Goal: Find specific page/section: Find specific page/section

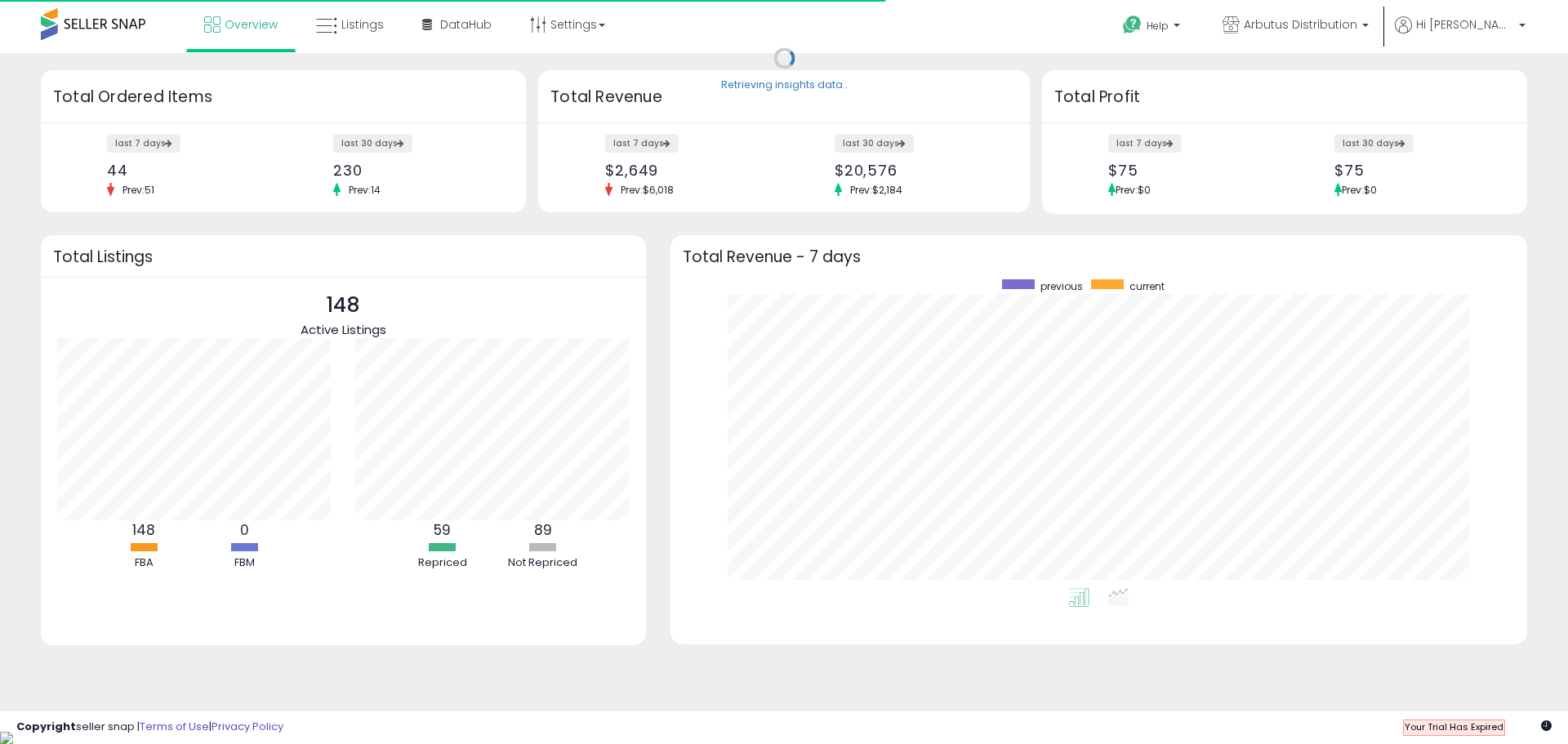
scroll to position [308, 824]
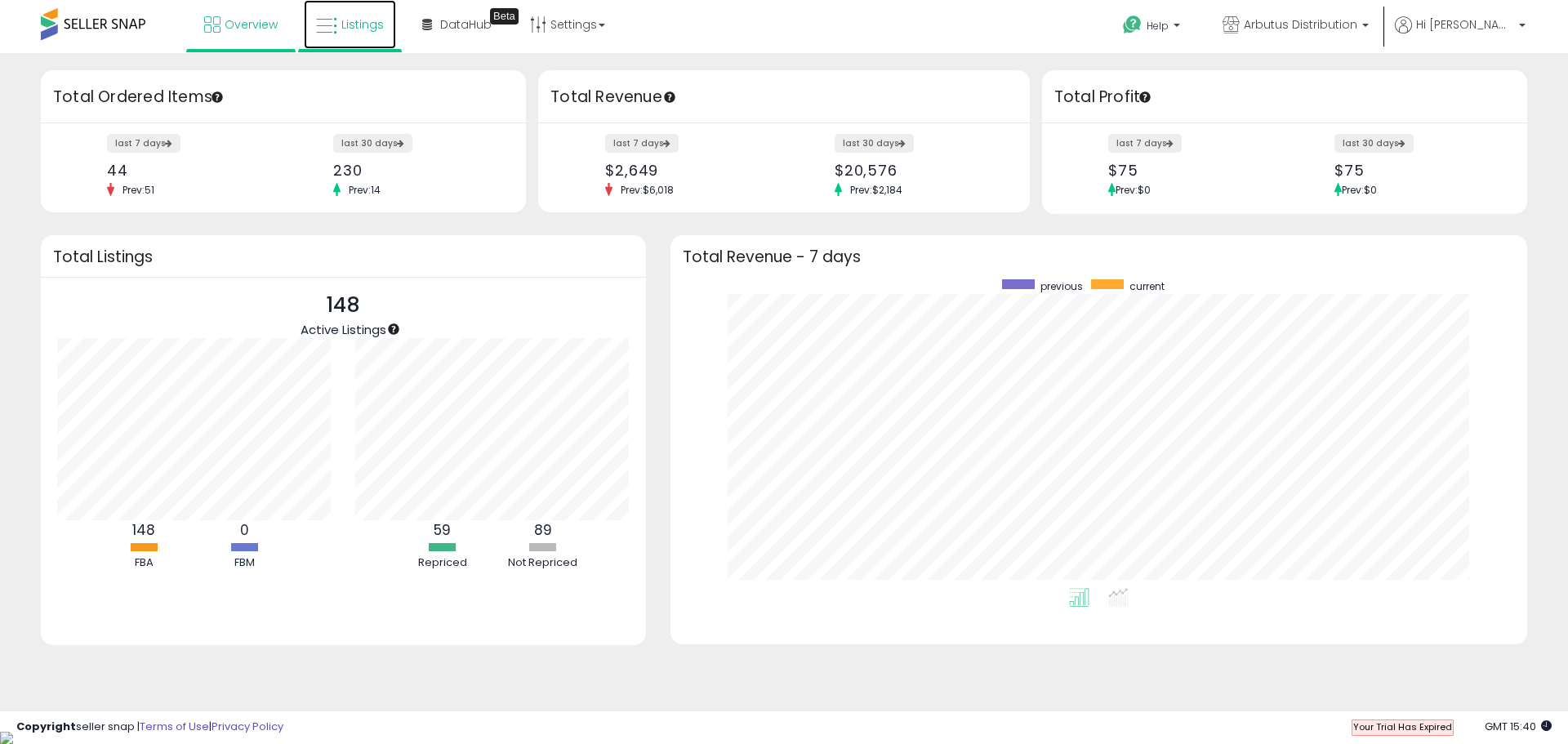
click at [365, 27] on span "Listings" at bounding box center [363, 24] width 43 height 17
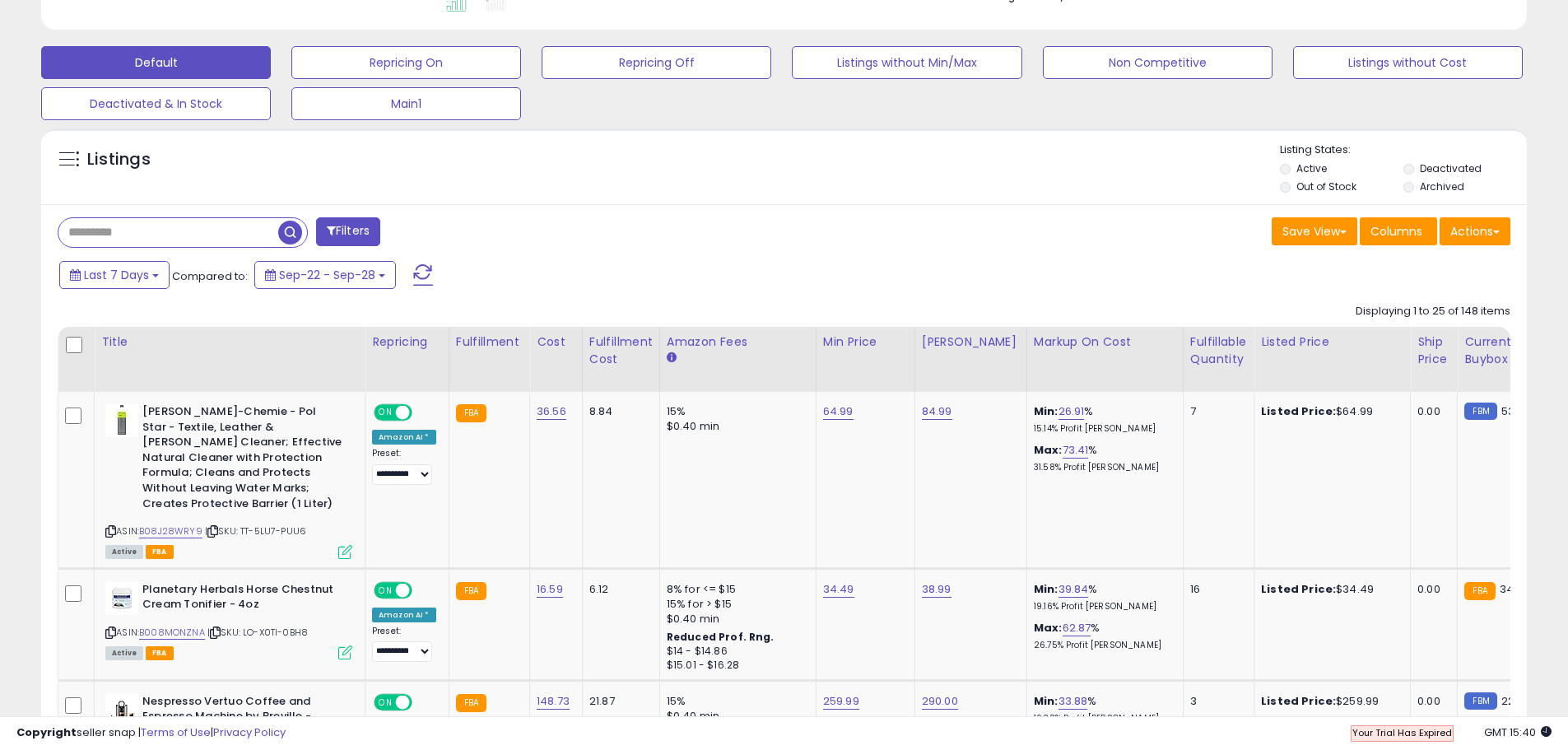
scroll to position [412, 0]
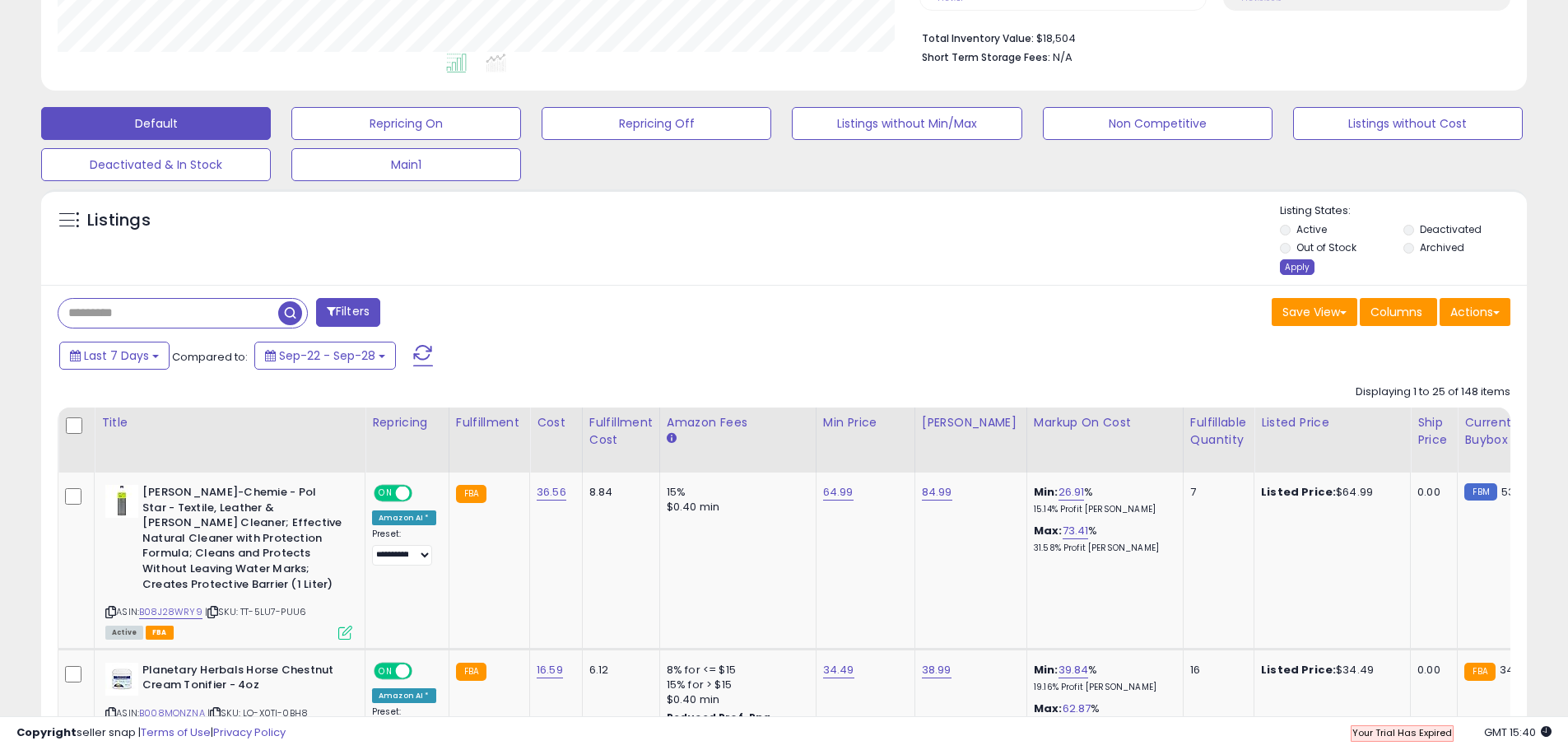
click at [1298, 268] on div "Apply" at bounding box center [1297, 268] width 34 height 16
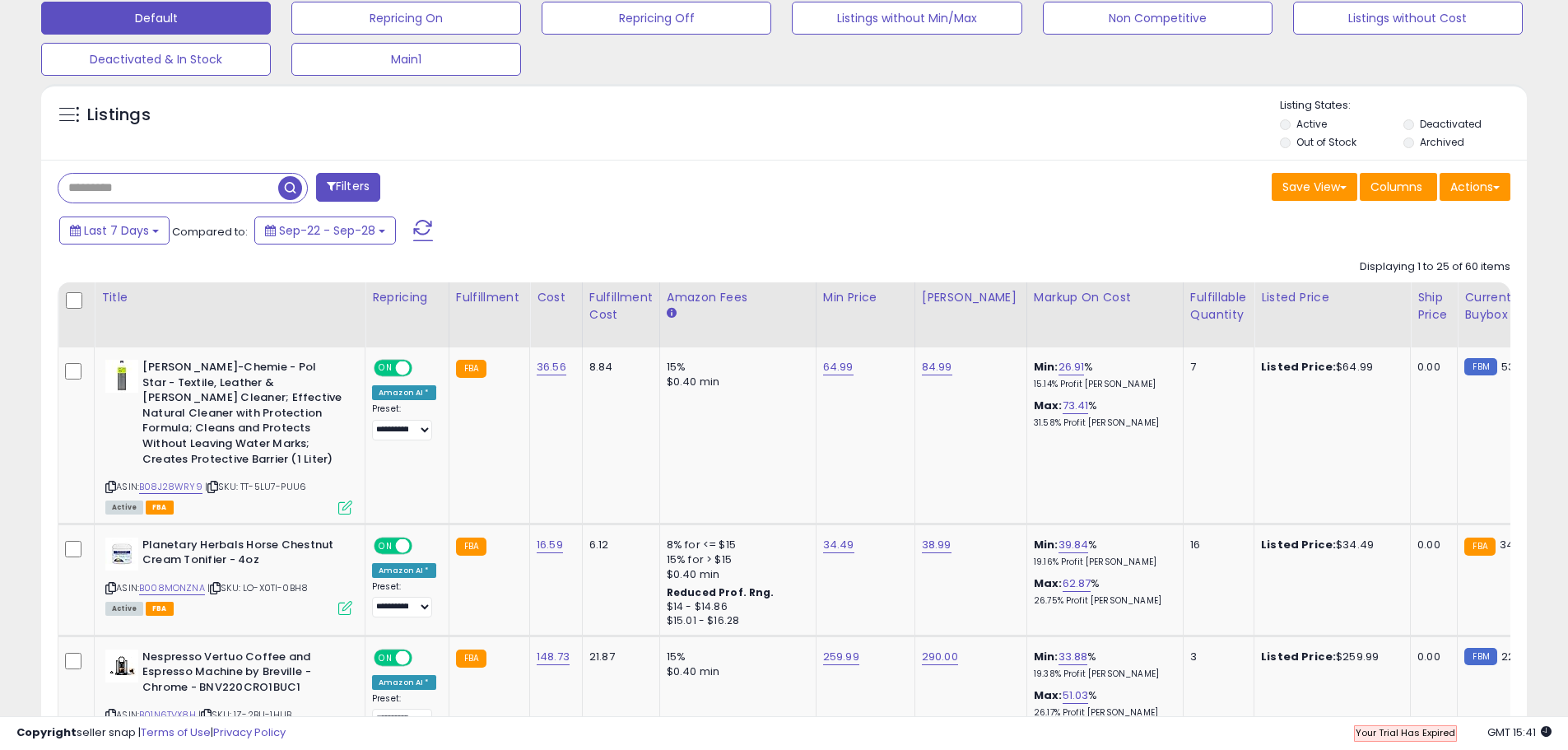
scroll to position [485, 0]
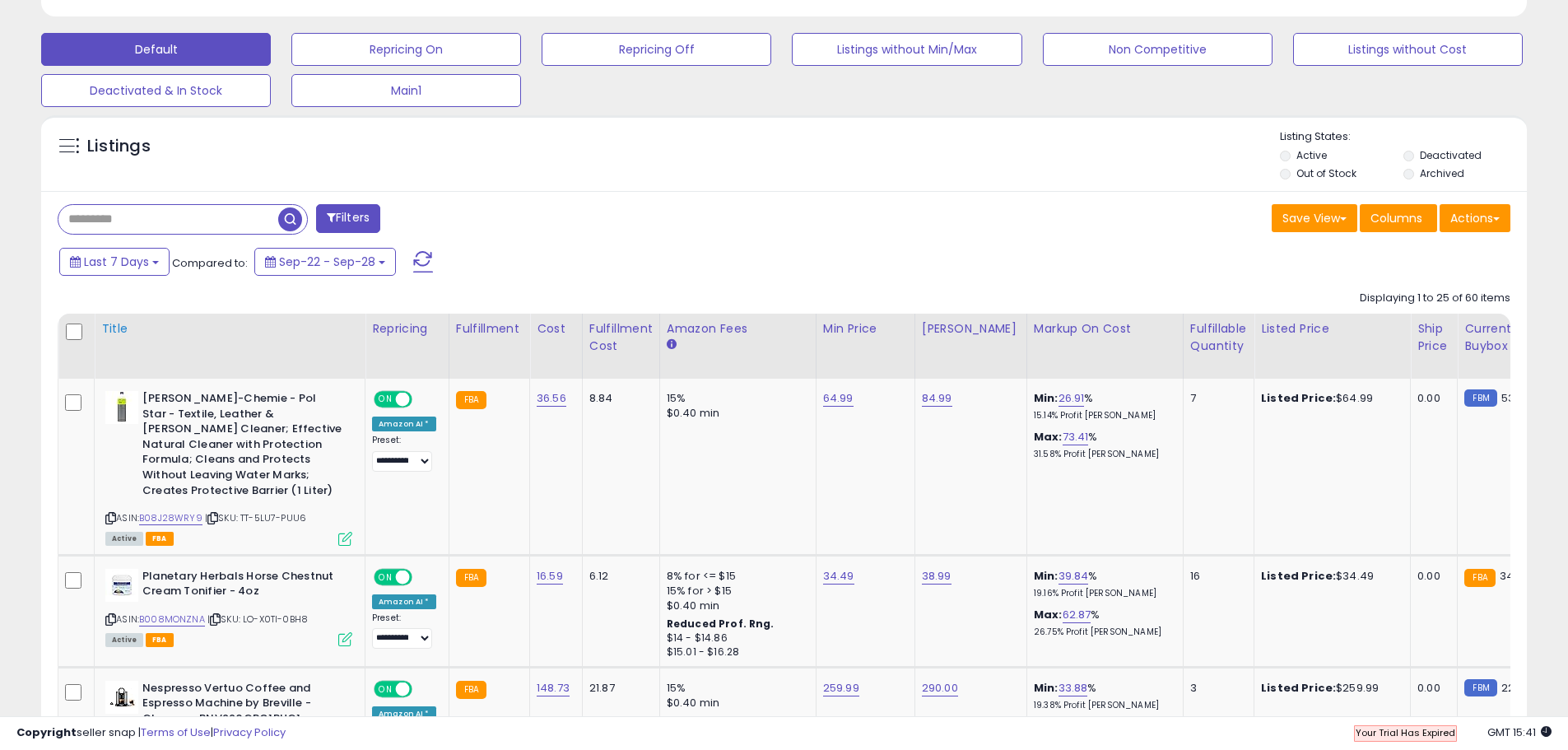
click at [118, 330] on div "Title" at bounding box center [229, 329] width 257 height 18
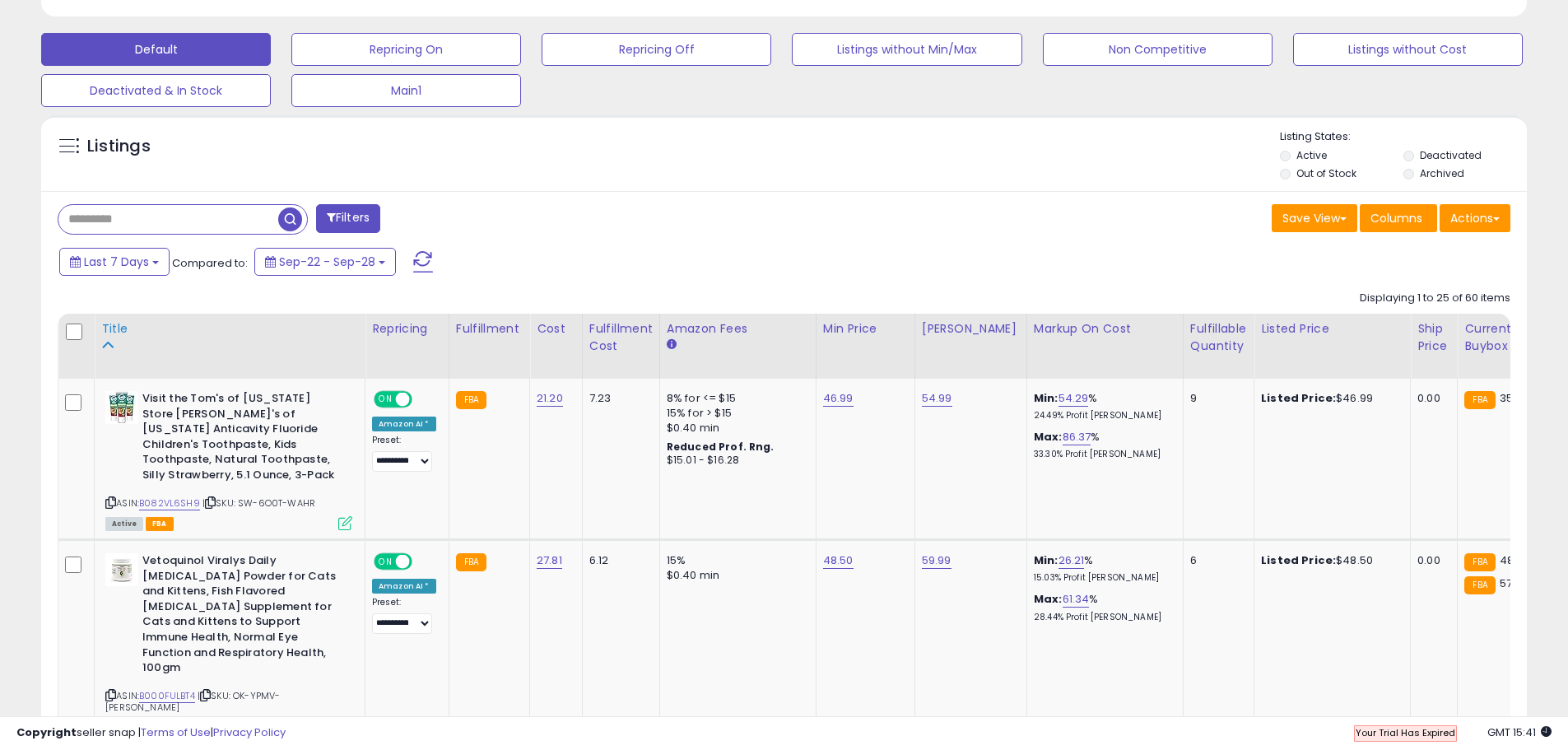
click at [118, 326] on div "Title" at bounding box center [229, 329] width 257 height 18
